Goal: Complete application form

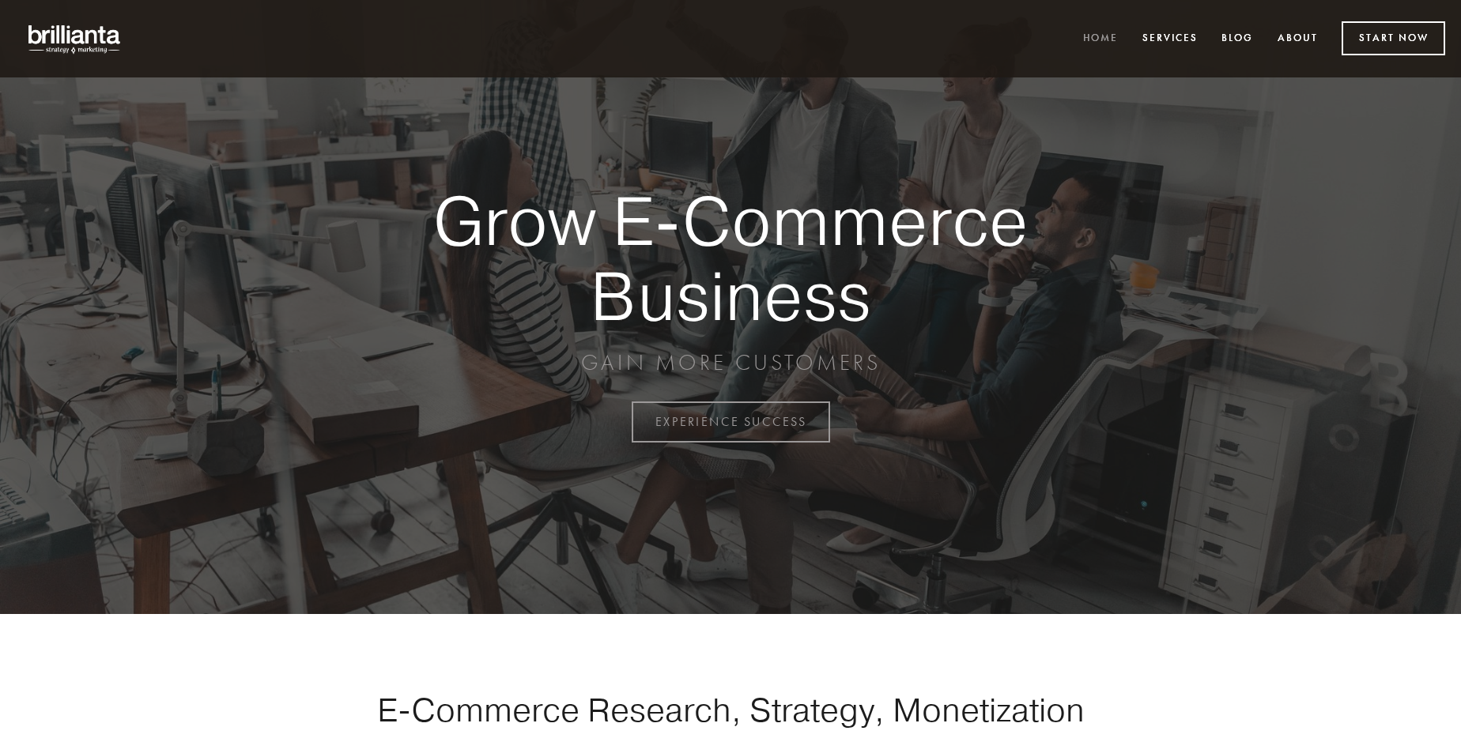
scroll to position [4144, 0]
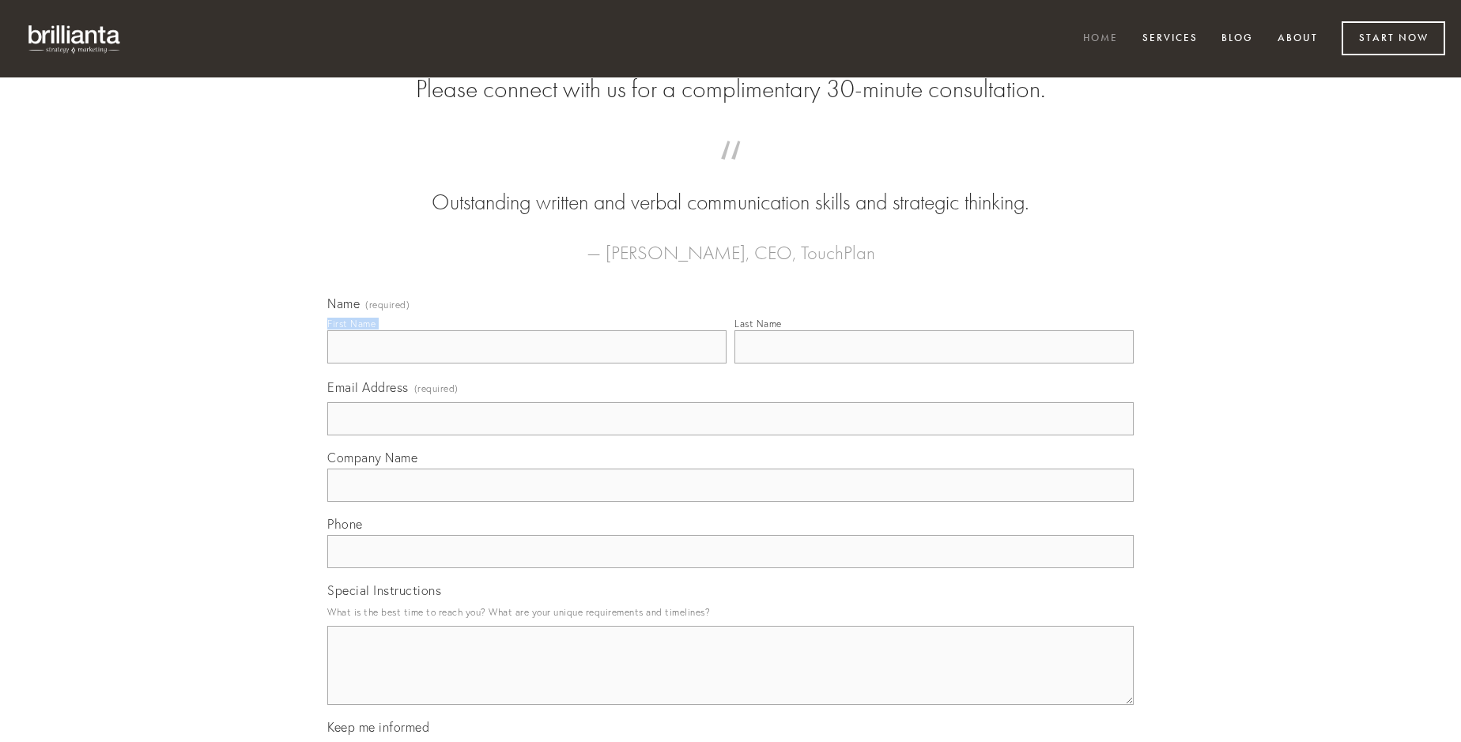
type input "[PERSON_NAME]"
click at [934, 364] on input "Last Name" at bounding box center [933, 346] width 399 height 33
type input "[PERSON_NAME]"
click at [730, 436] on input "Email Address (required)" at bounding box center [730, 418] width 806 height 33
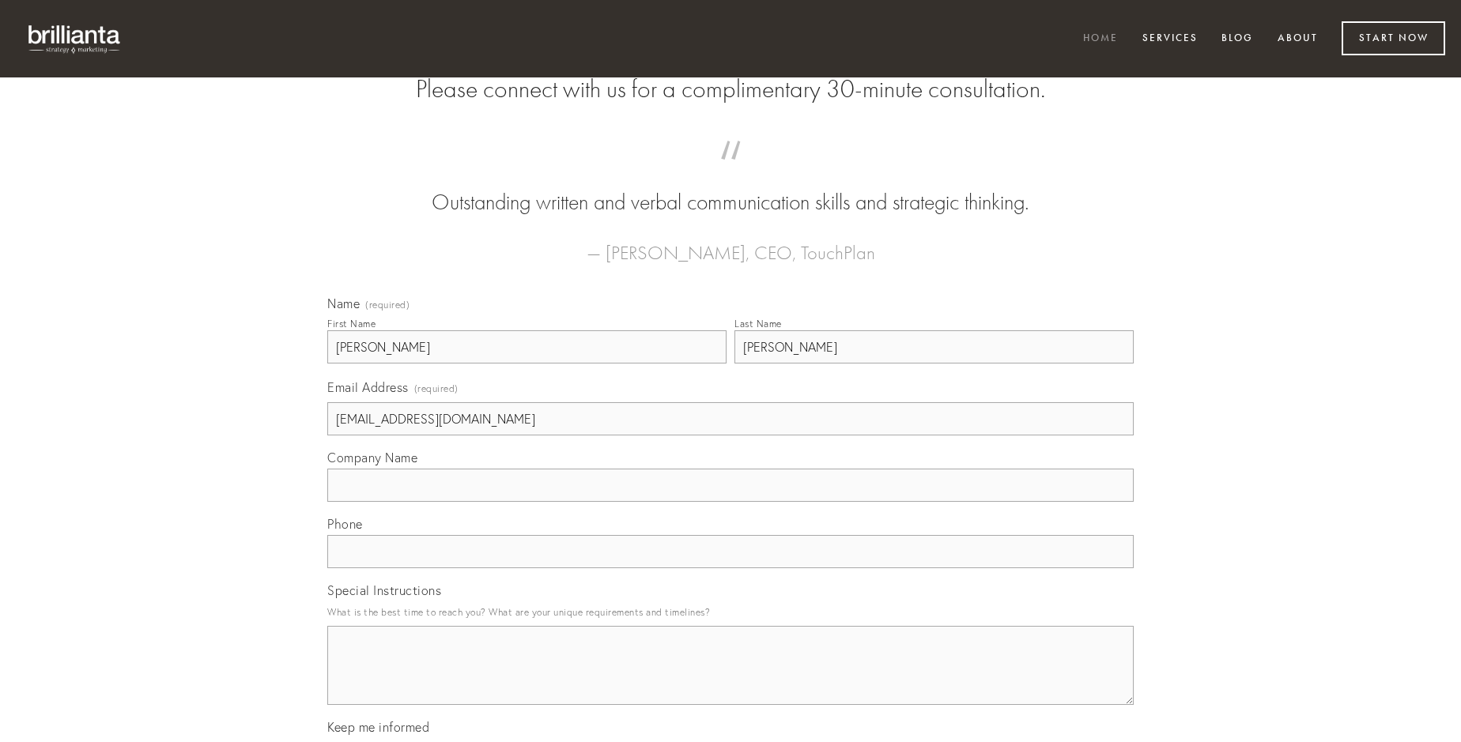
type input "[EMAIL_ADDRESS][DOMAIN_NAME]"
click at [730, 502] on input "Company Name" at bounding box center [730, 485] width 806 height 33
type input "aequus"
click at [730, 568] on input "text" at bounding box center [730, 551] width 806 height 33
click at [730, 680] on textarea "Special Instructions" at bounding box center [730, 665] width 806 height 79
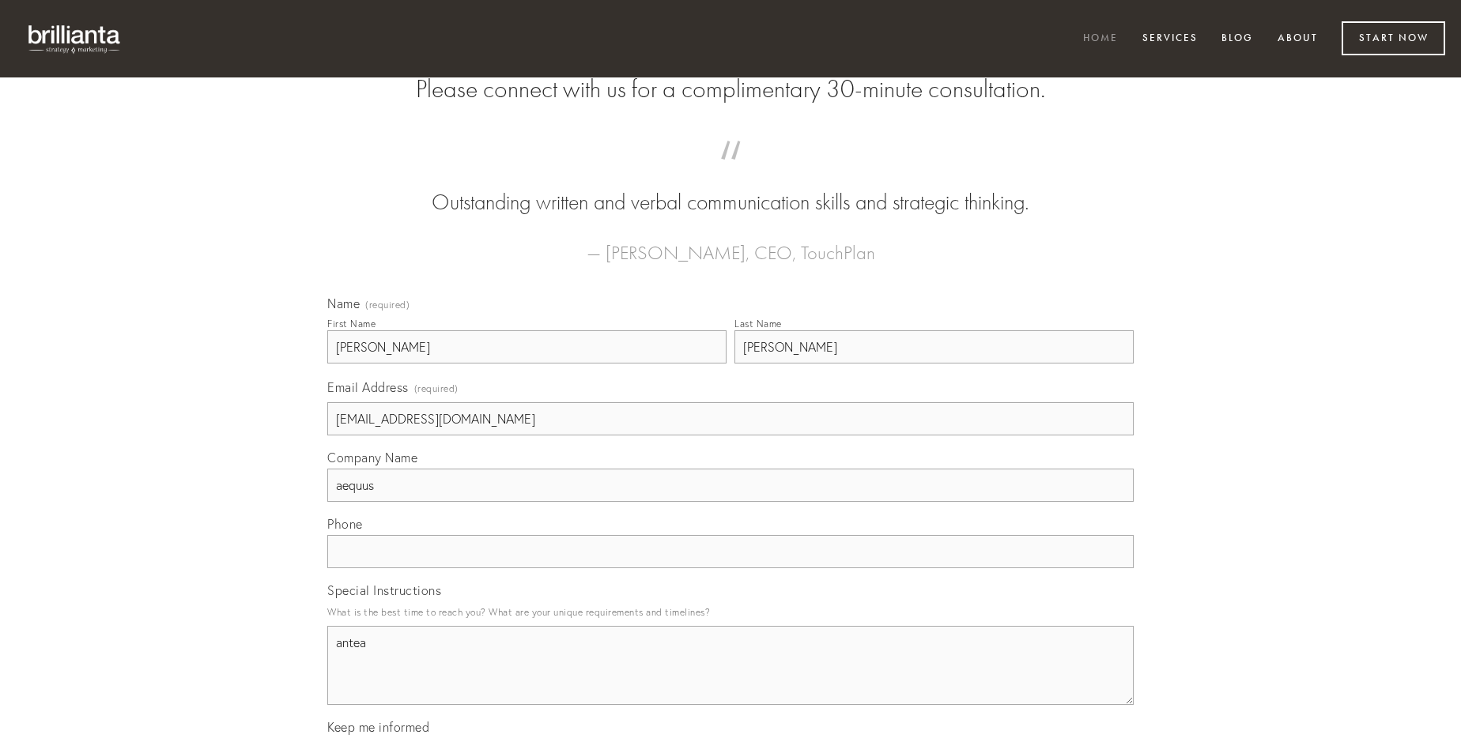
type textarea "antea"
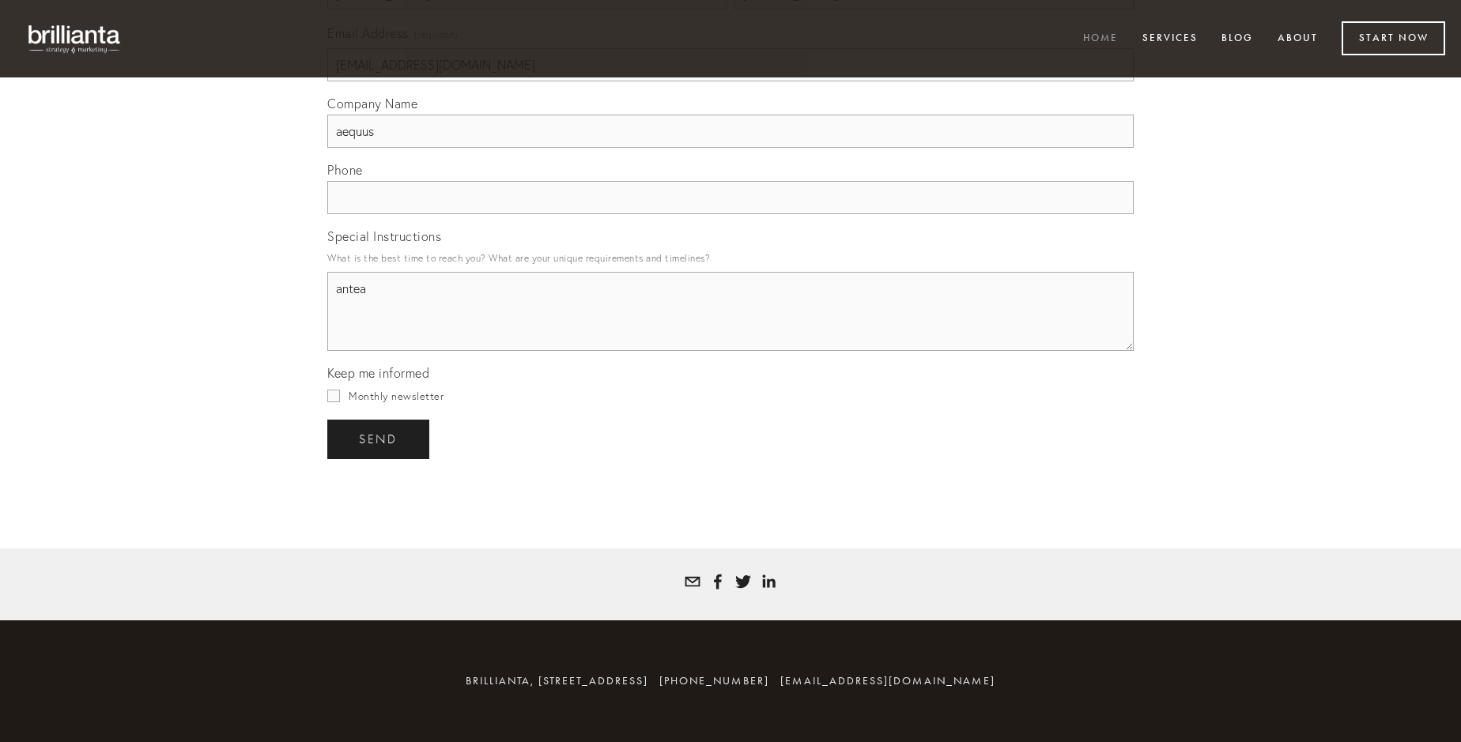
click at [379, 439] on span "send" at bounding box center [378, 439] width 39 height 14
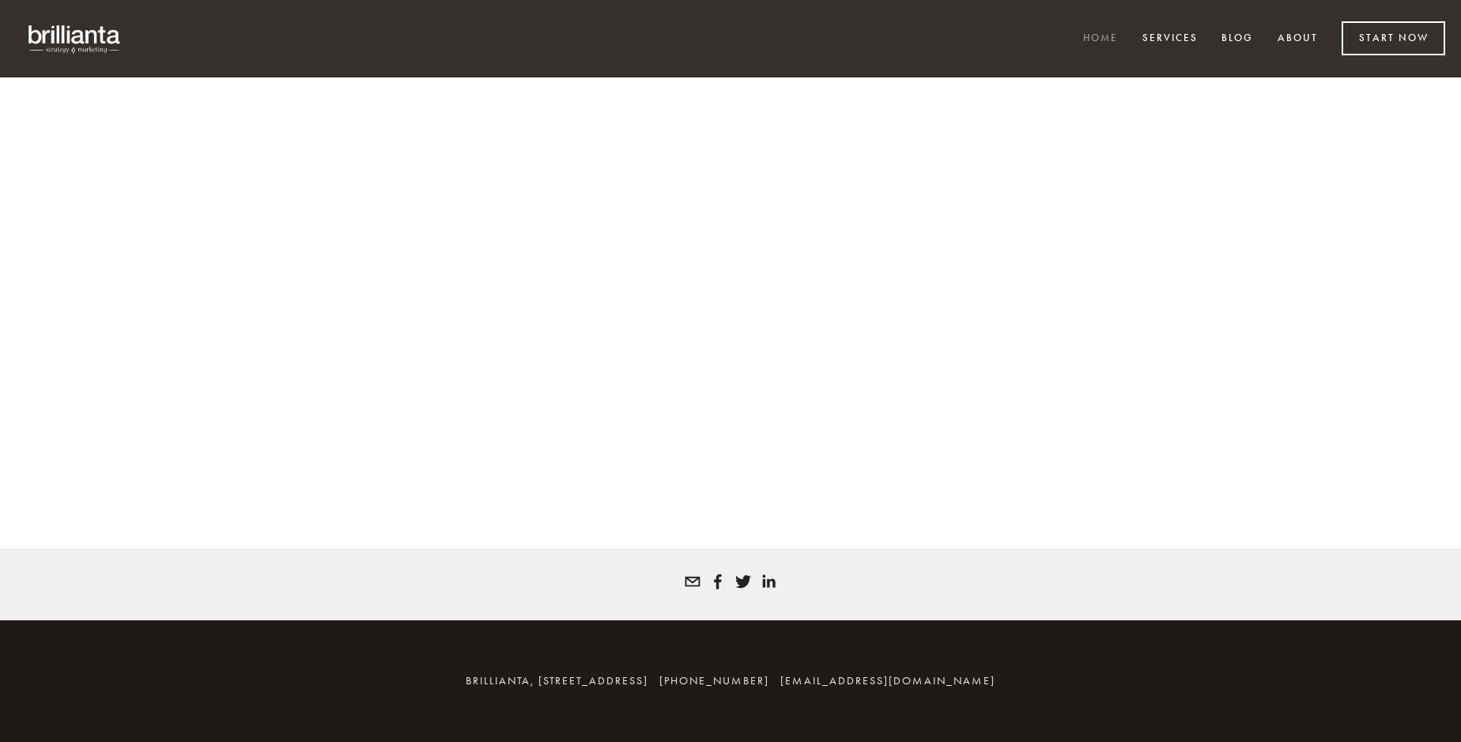
scroll to position [4122, 0]
